Goal: Navigation & Orientation: Find specific page/section

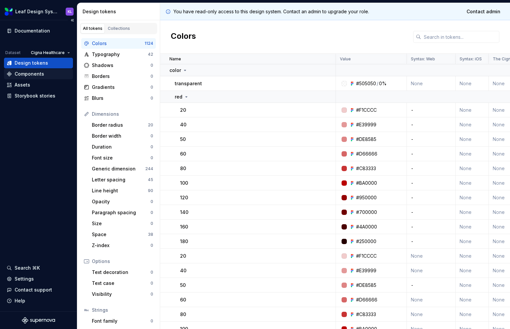
click at [22, 72] on div "Components" at bounding box center [30, 74] width 30 height 7
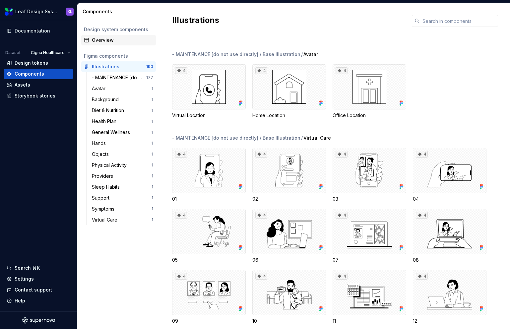
click at [112, 39] on div "Overview" at bounding box center [122, 40] width 61 height 7
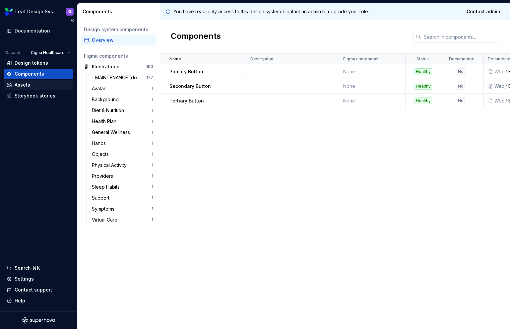
click at [35, 87] on div "Assets" at bounding box center [39, 85] width 64 height 7
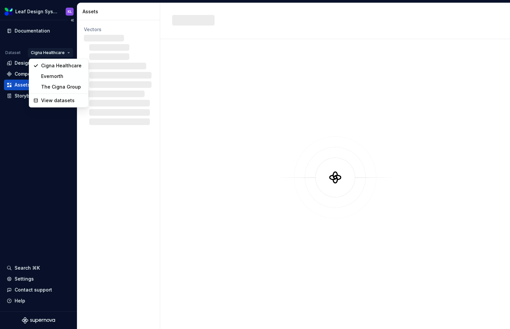
click at [52, 49] on html "Leaf Design System KL Documentation Dataset Cigna Healthcare Design tokens Comp…" at bounding box center [255, 164] width 510 height 329
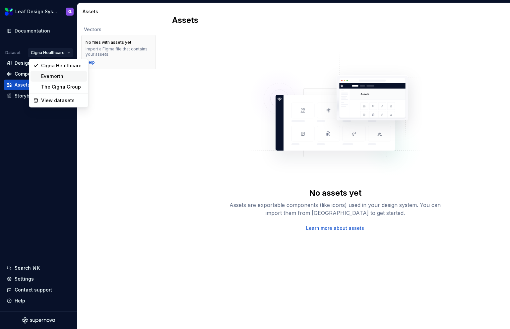
click at [45, 76] on div "Evernorth" at bounding box center [62, 76] width 43 height 7
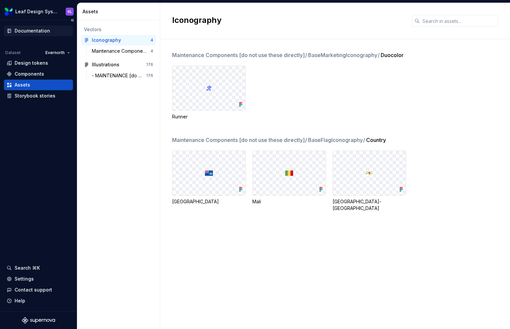
click at [45, 34] on div "Documentation" at bounding box center [38, 31] width 69 height 11
